Goal: Task Accomplishment & Management: Manage account settings

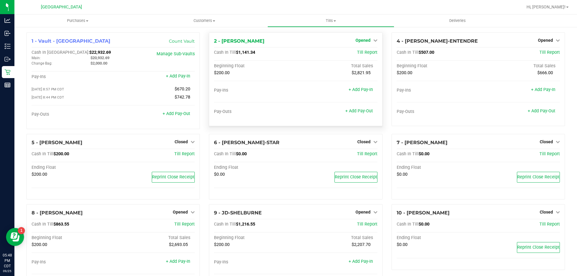
click at [365, 40] on span "Opened" at bounding box center [363, 40] width 15 height 5
click at [367, 53] on link "Close Till" at bounding box center [364, 52] width 16 height 5
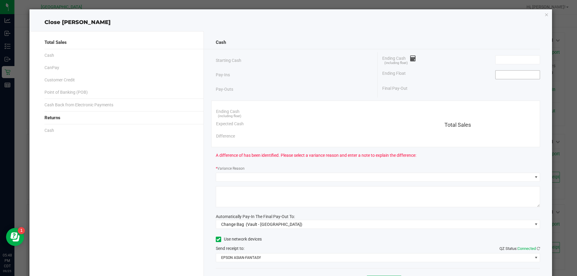
click at [520, 77] on input at bounding box center [518, 75] width 44 height 8
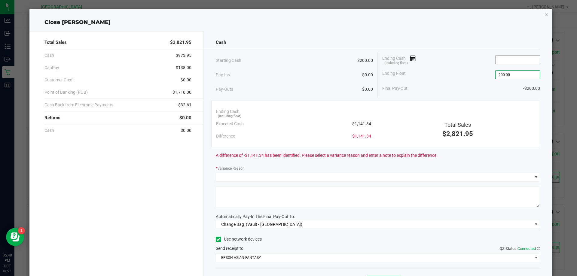
type input "$200.00"
click at [518, 59] on input at bounding box center [518, 60] width 44 height 8
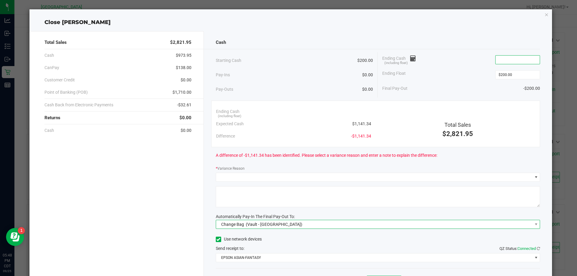
click at [299, 225] on span "Change Bag (Vault - [GEOGRAPHIC_DATA])" at bounding box center [374, 224] width 316 height 8
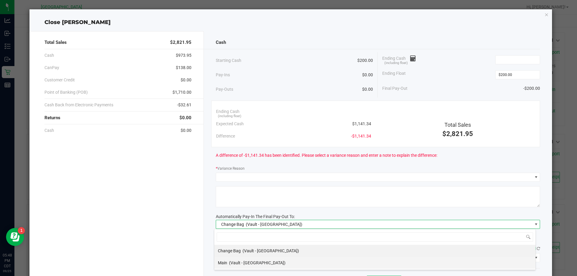
click at [238, 265] on span "(Vault - [GEOGRAPHIC_DATA])" at bounding box center [257, 263] width 56 height 5
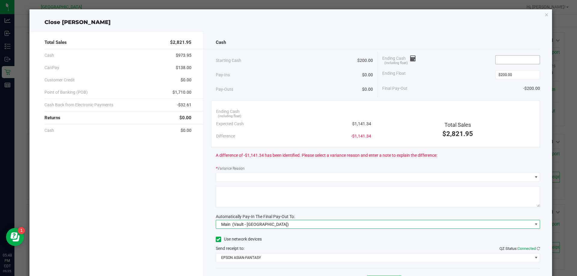
click at [524, 59] on input at bounding box center [518, 60] width 44 height 8
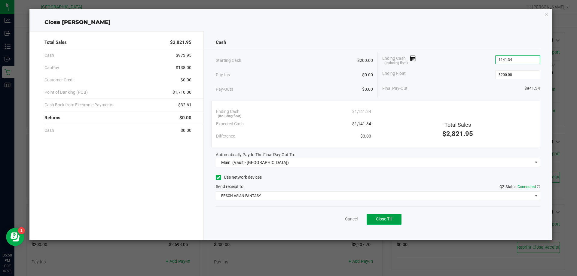
type input "$1,141.34"
click at [389, 221] on span "Close Till" at bounding box center [384, 219] width 16 height 5
click at [338, 221] on link "Dismiss" at bounding box center [338, 219] width 14 height 6
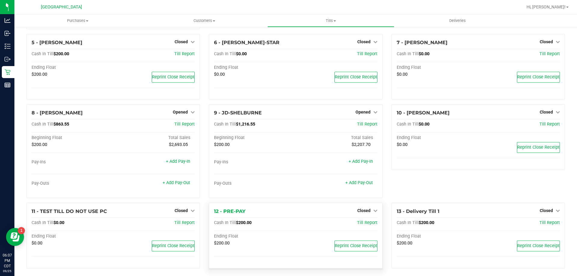
scroll to position [113, 0]
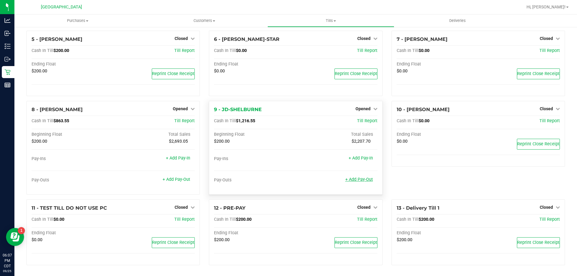
click at [356, 180] on link "+ Add Pay-Out" at bounding box center [359, 179] width 28 height 5
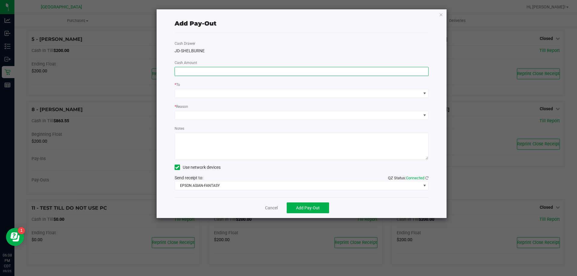
click at [202, 75] on input at bounding box center [302, 71] width 254 height 8
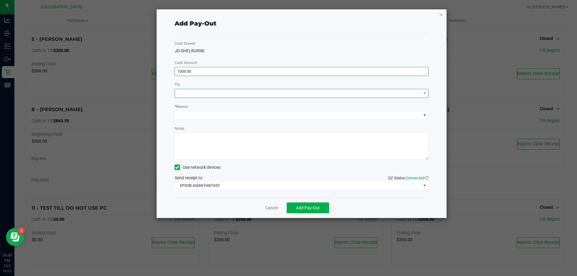
type input "$1,000.00"
click at [199, 90] on span at bounding box center [298, 93] width 246 height 8
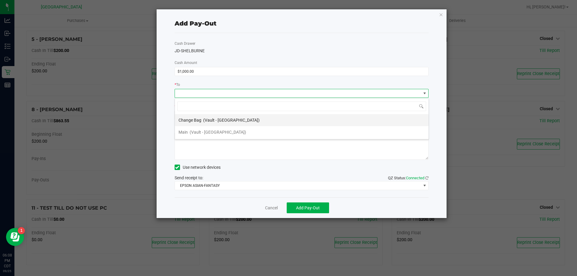
scroll to position [9, 254]
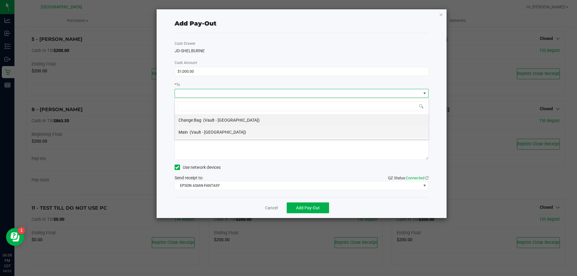
click at [188, 135] on div "Main (Vault - [GEOGRAPHIC_DATA])" at bounding box center [213, 132] width 68 height 11
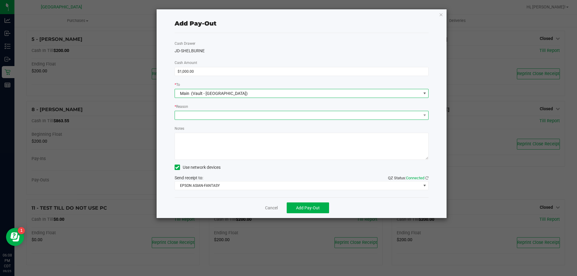
click at [206, 116] on span at bounding box center [298, 115] width 246 height 8
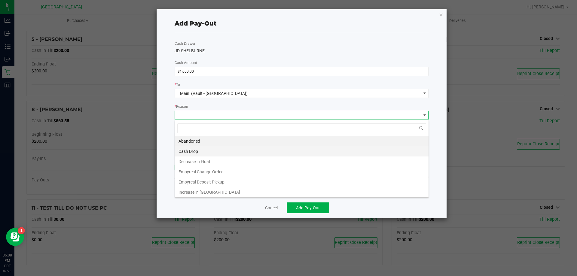
click at [191, 154] on li "Cash Drop" at bounding box center [302, 151] width 254 height 10
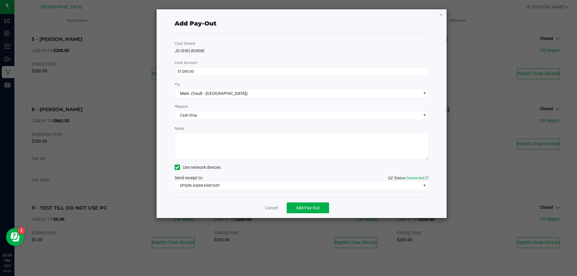
click at [191, 154] on textarea "Notes" at bounding box center [302, 146] width 254 height 27
type textarea "CJS"
click at [311, 206] on span "Add Pay-Out" at bounding box center [308, 208] width 24 height 5
click at [267, 207] on link "Dismiss" at bounding box center [269, 208] width 14 height 6
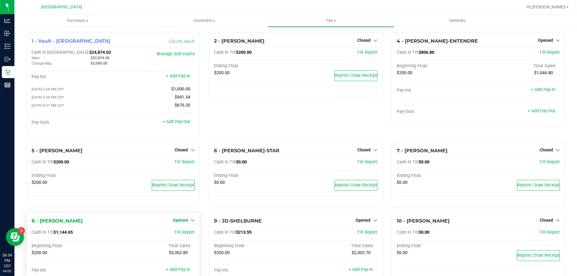
click at [176, 209] on div "5 - [PERSON_NAME] Closed Open Till Cash In Till $200.00 Till Report Ending Floa…" at bounding box center [113, 177] width 182 height 71
click at [179, 224] on div "Opened" at bounding box center [184, 220] width 22 height 7
click at [183, 222] on span "Opened" at bounding box center [180, 220] width 15 height 5
click at [182, 234] on link "Close Till" at bounding box center [181, 233] width 16 height 5
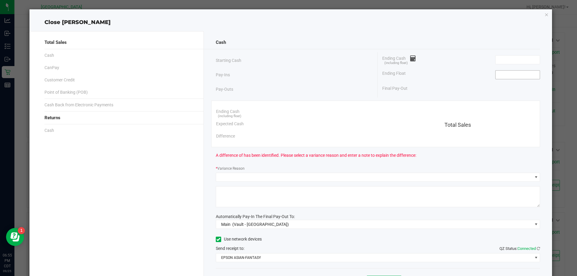
click at [516, 76] on input at bounding box center [518, 75] width 44 height 8
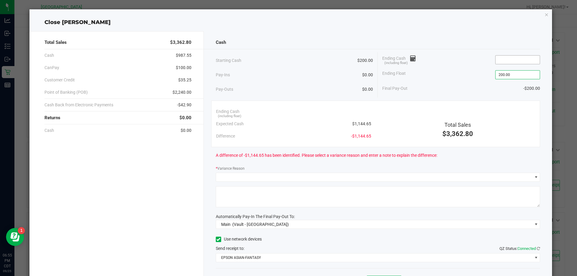
type input "$200.00"
click at [515, 58] on input at bounding box center [518, 60] width 44 height 8
click at [515, 57] on input at bounding box center [518, 60] width 44 height 8
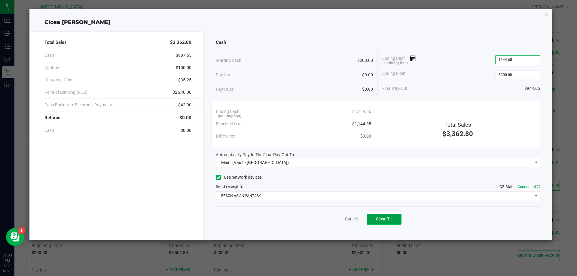
type input "$1,144.65"
click at [386, 219] on span "Close Till" at bounding box center [384, 219] width 16 height 5
click at [342, 220] on link "Dismiss" at bounding box center [338, 219] width 14 height 6
